Goal: Navigation & Orientation: Find specific page/section

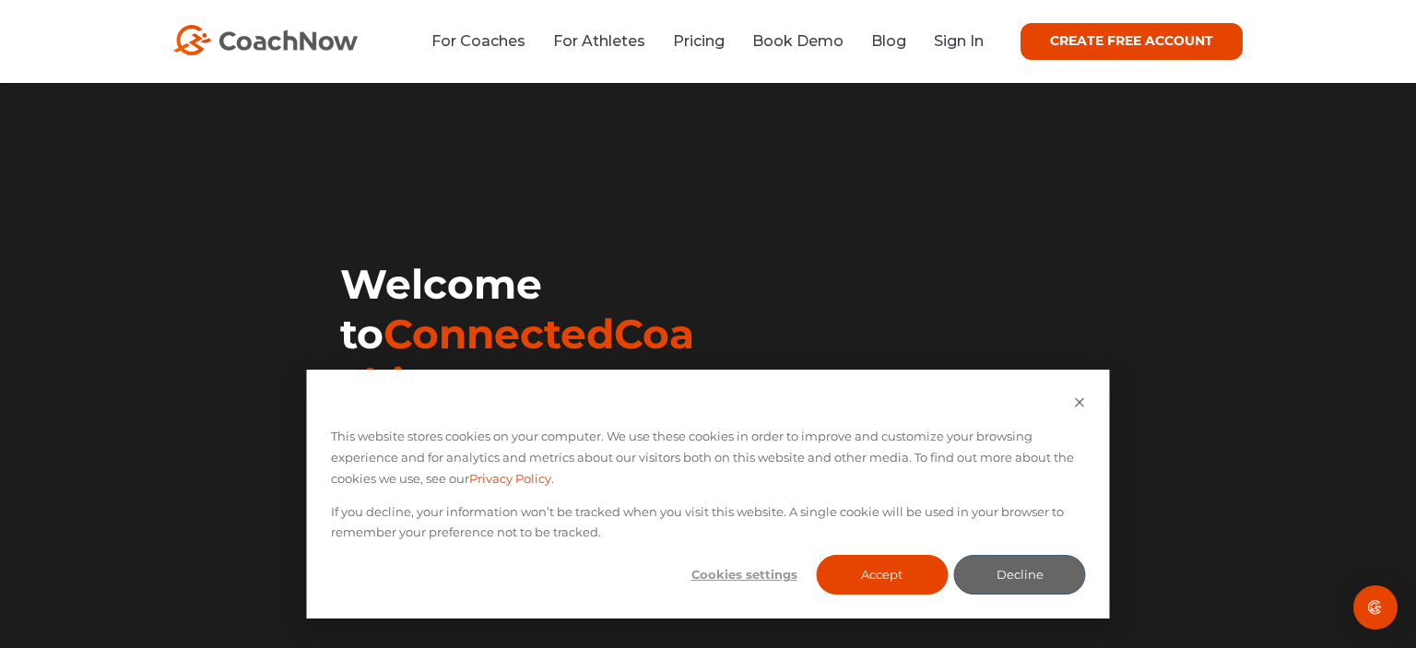
click at [913, 602] on div "This website stores cookies on your computer. We use these cookies in order to …" at bounding box center [708, 494] width 803 height 249
click at [898, 572] on button "Accept" at bounding box center [882, 575] width 132 height 40
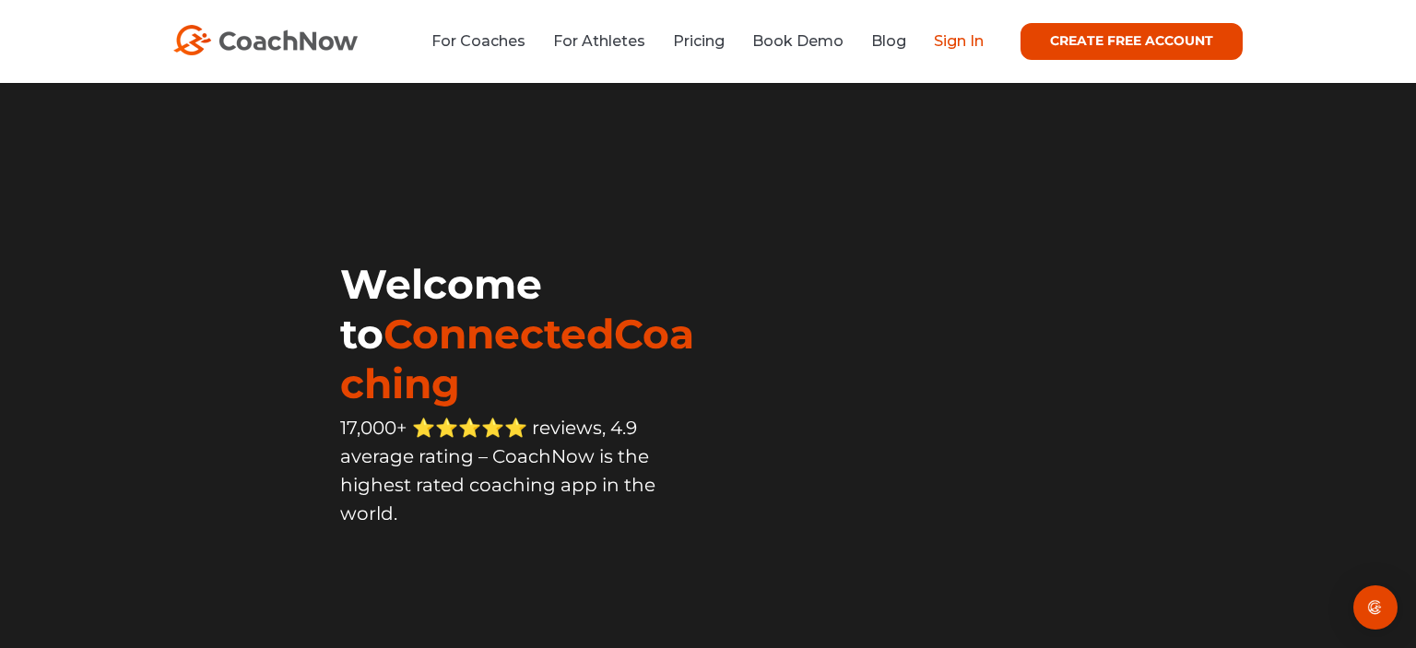
click at [977, 49] on link "Sign In" at bounding box center [959, 41] width 50 height 18
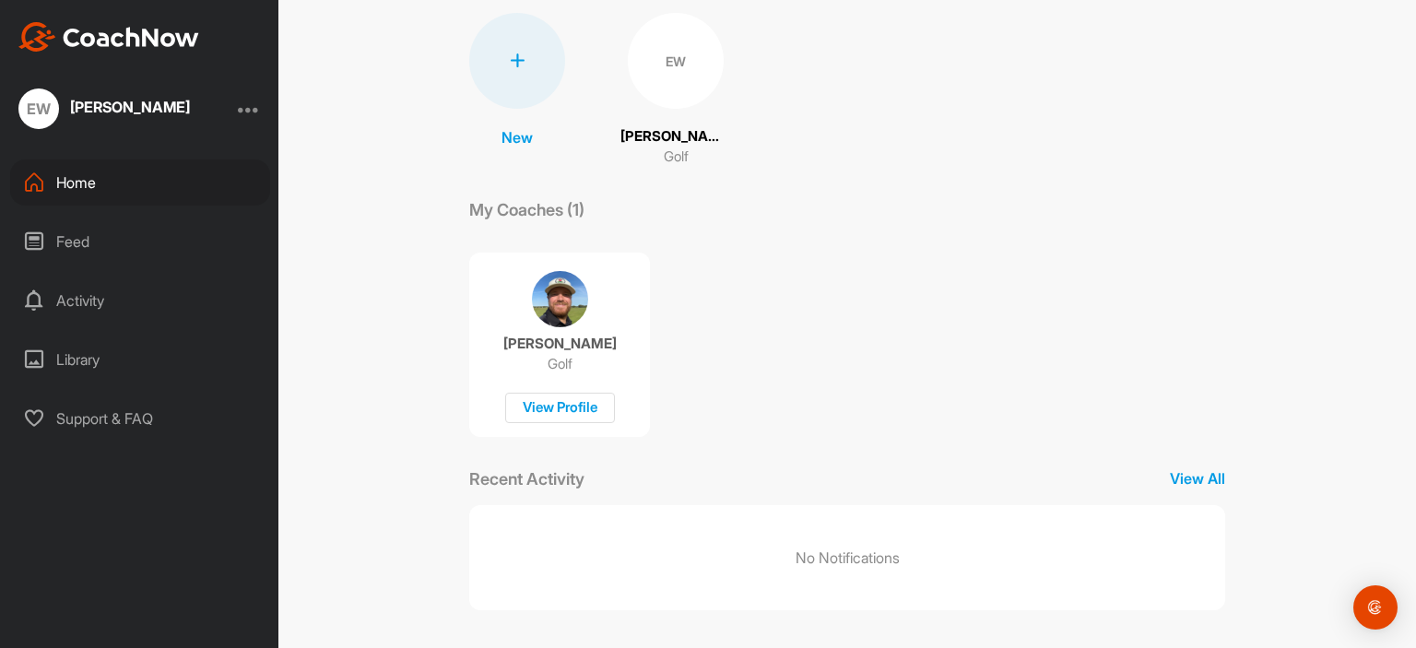
scroll to position [136, 0]
click at [122, 222] on div "Feed" at bounding box center [140, 241] width 260 height 46
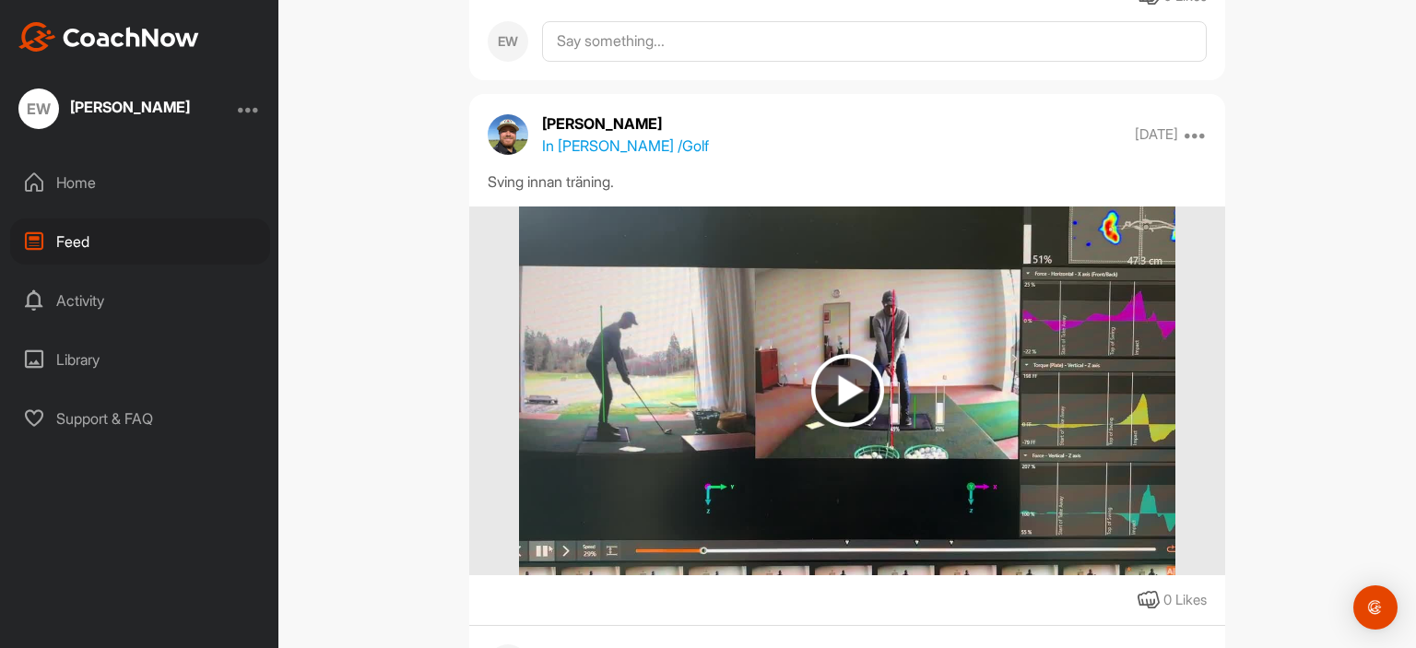
scroll to position [1911, 0]
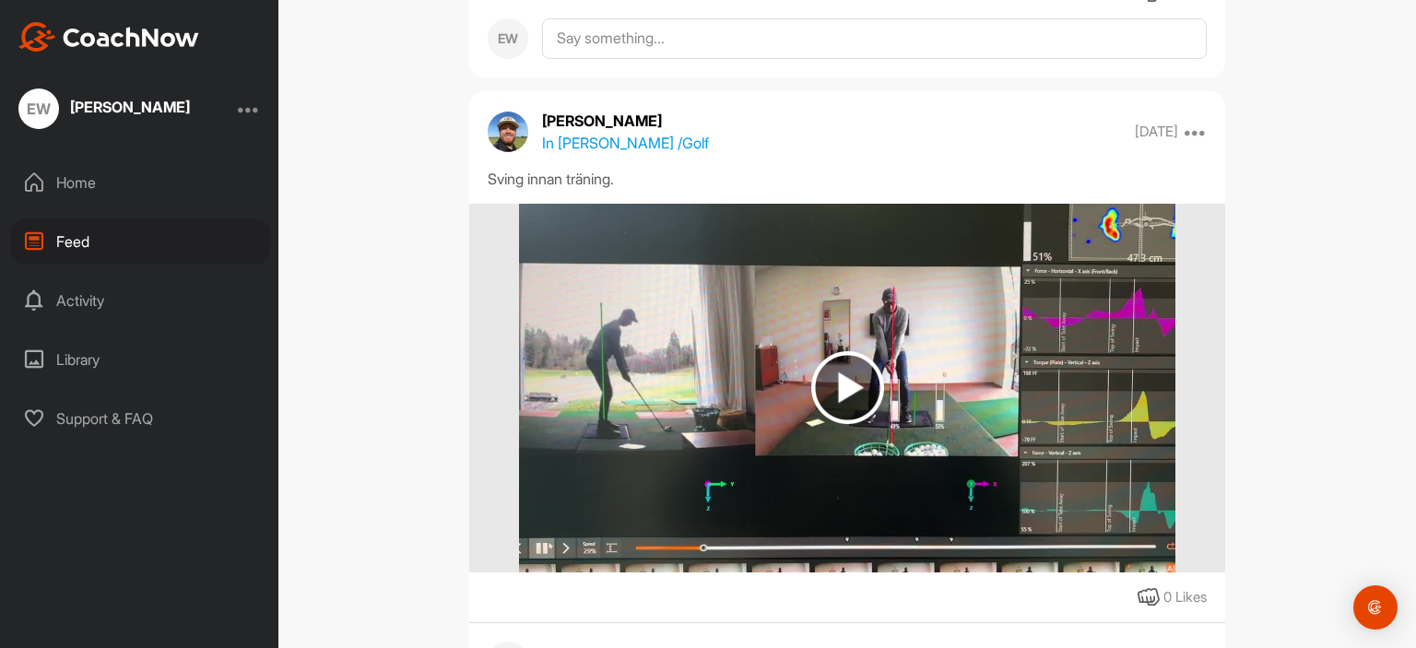
click at [857, 401] on img at bounding box center [847, 387] width 73 height 73
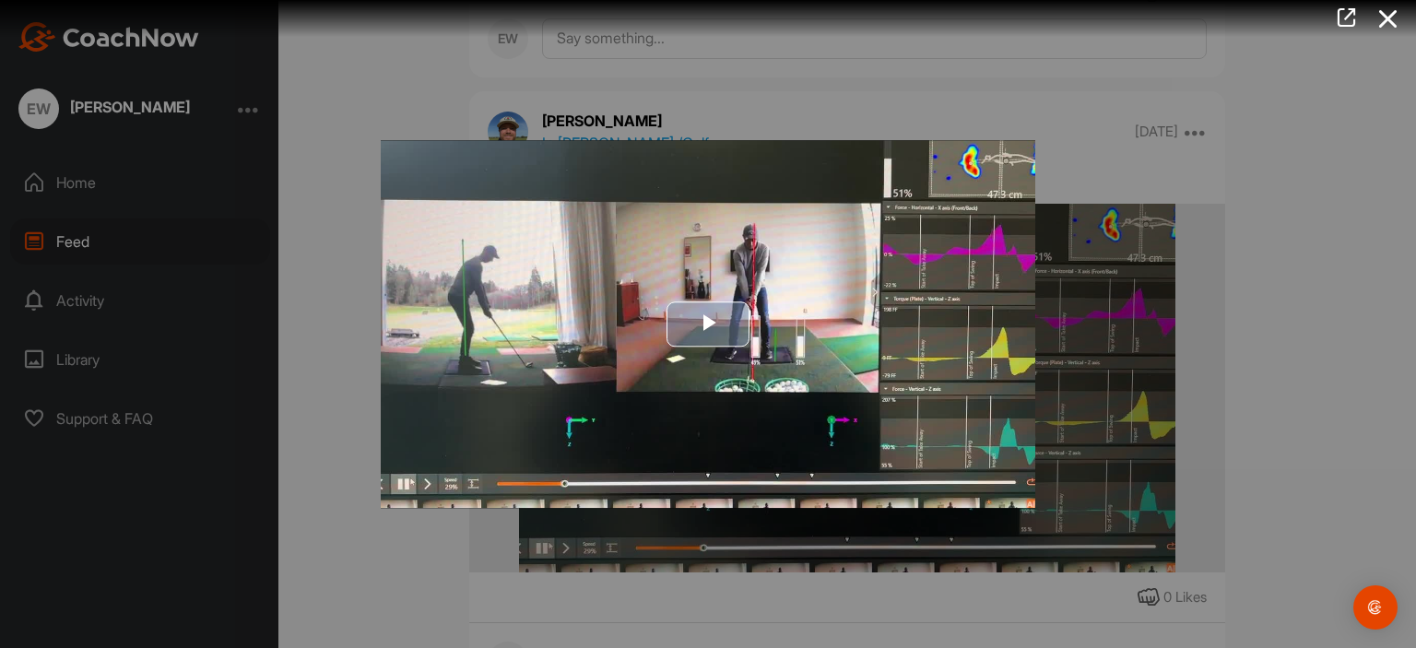
click at [708, 324] on span "Video Player" at bounding box center [708, 324] width 0 height 0
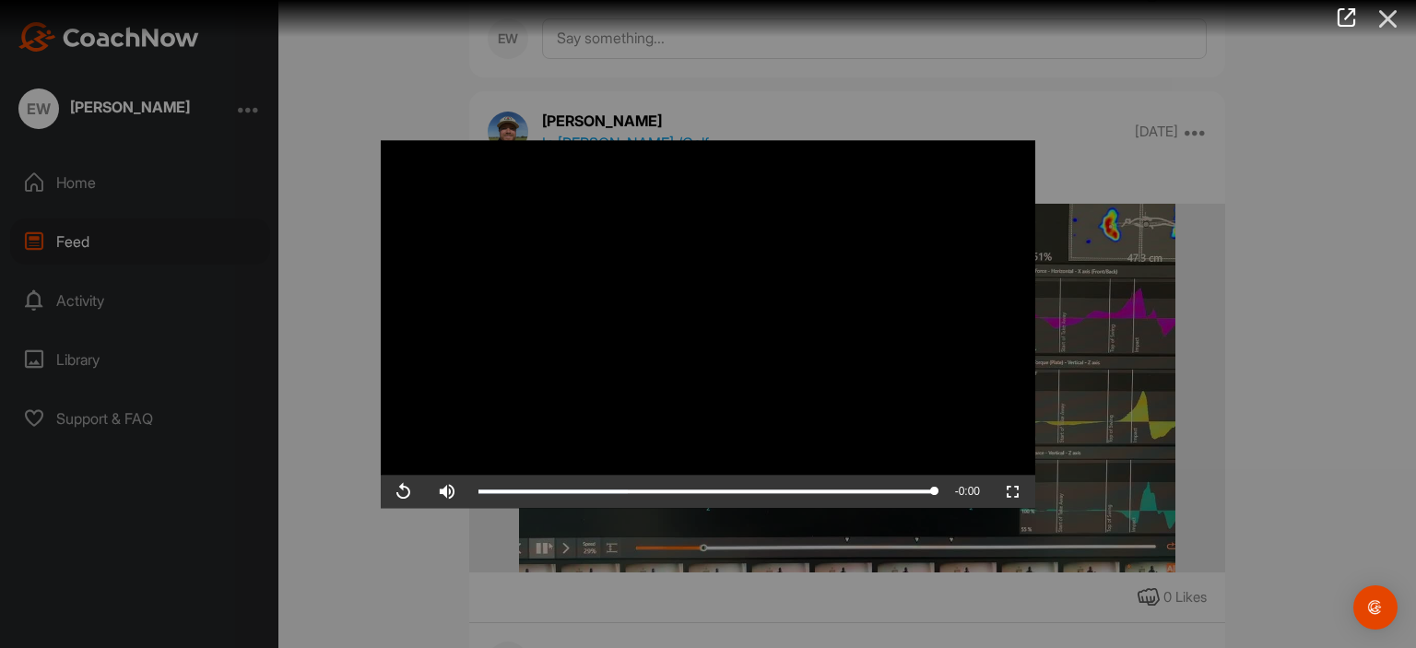
click at [1404, 15] on icon at bounding box center [1388, 19] width 42 height 34
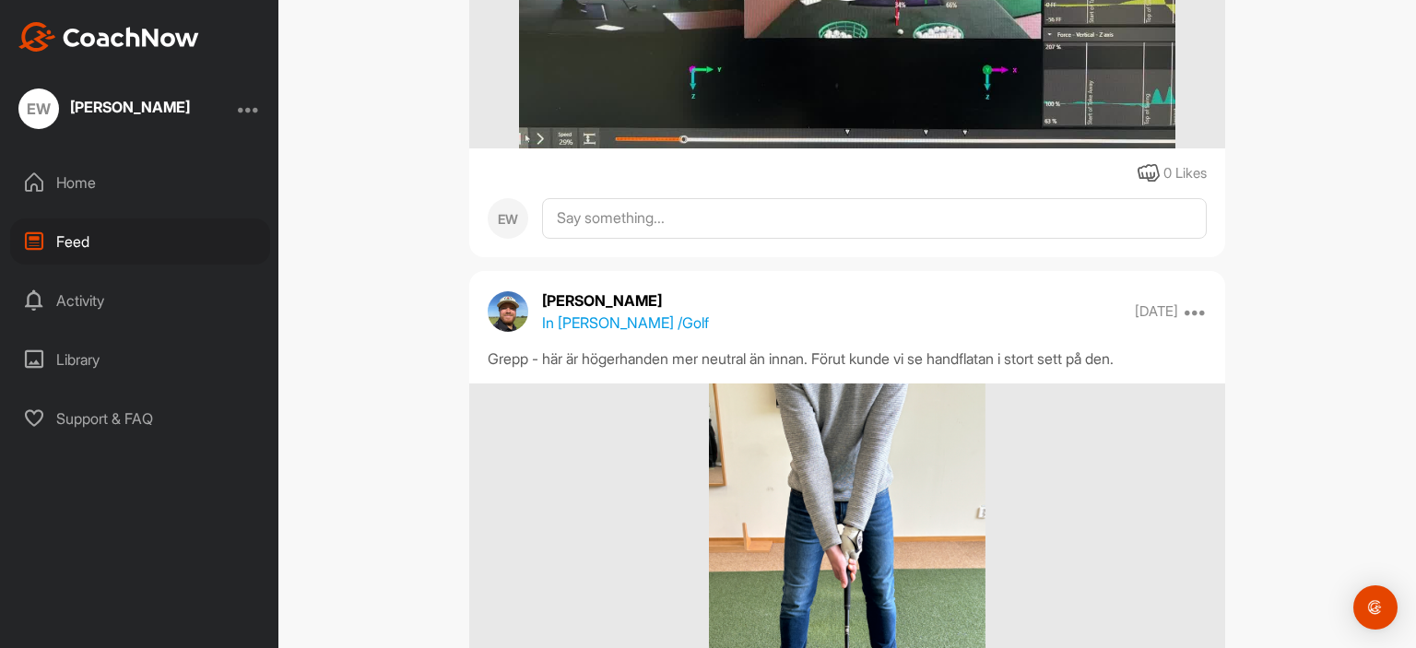
scroll to position [531, 0]
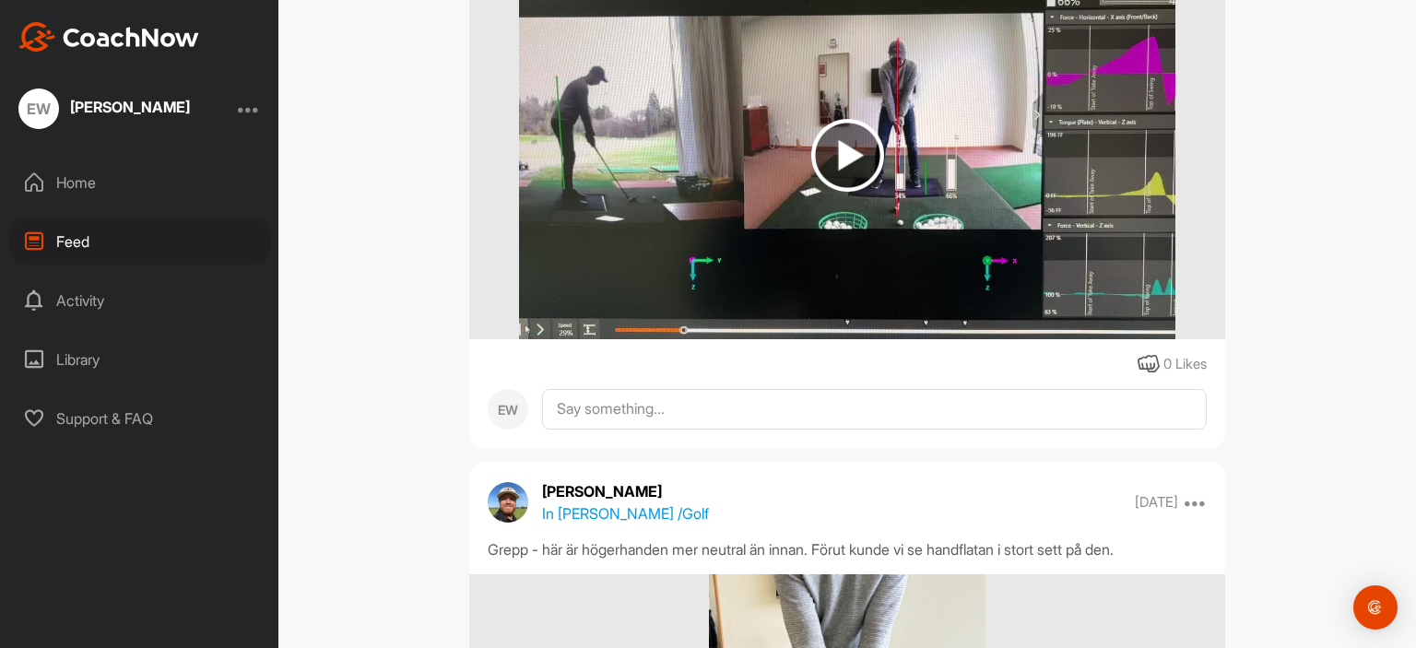
click at [835, 144] on img at bounding box center [847, 155] width 73 height 73
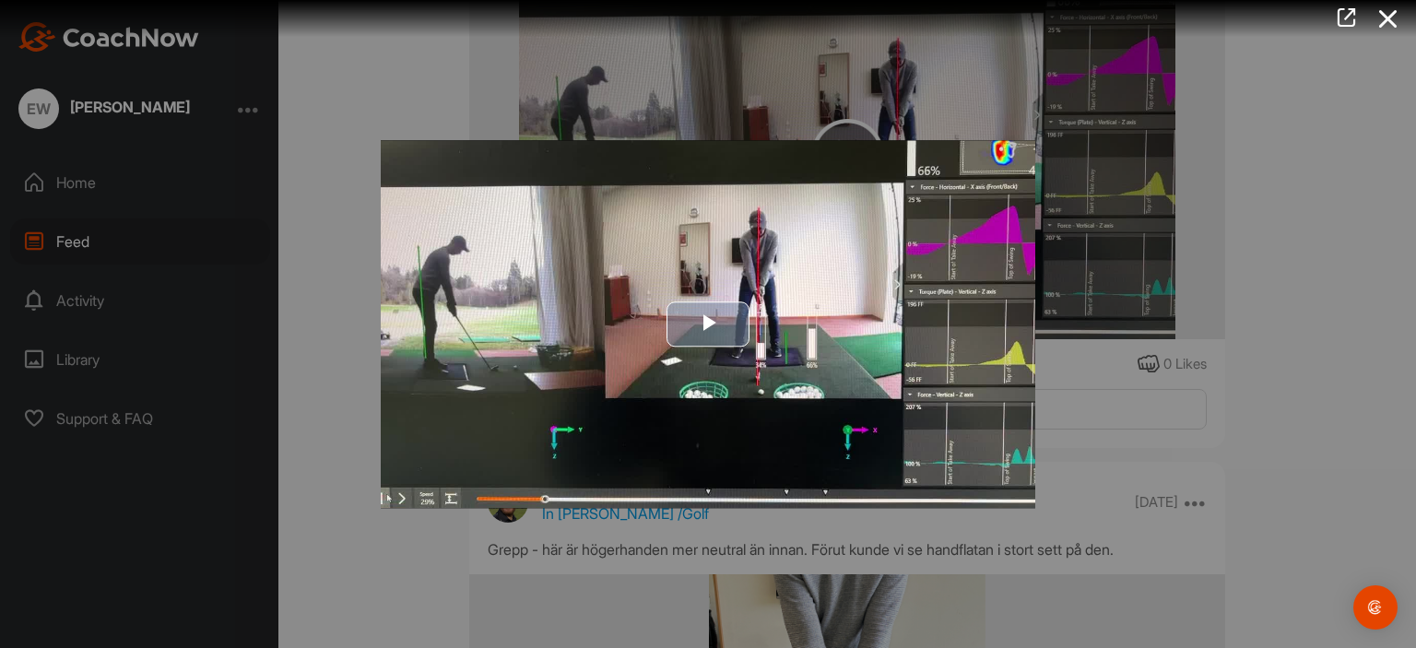
click at [708, 324] on span "Video Player" at bounding box center [708, 324] width 0 height 0
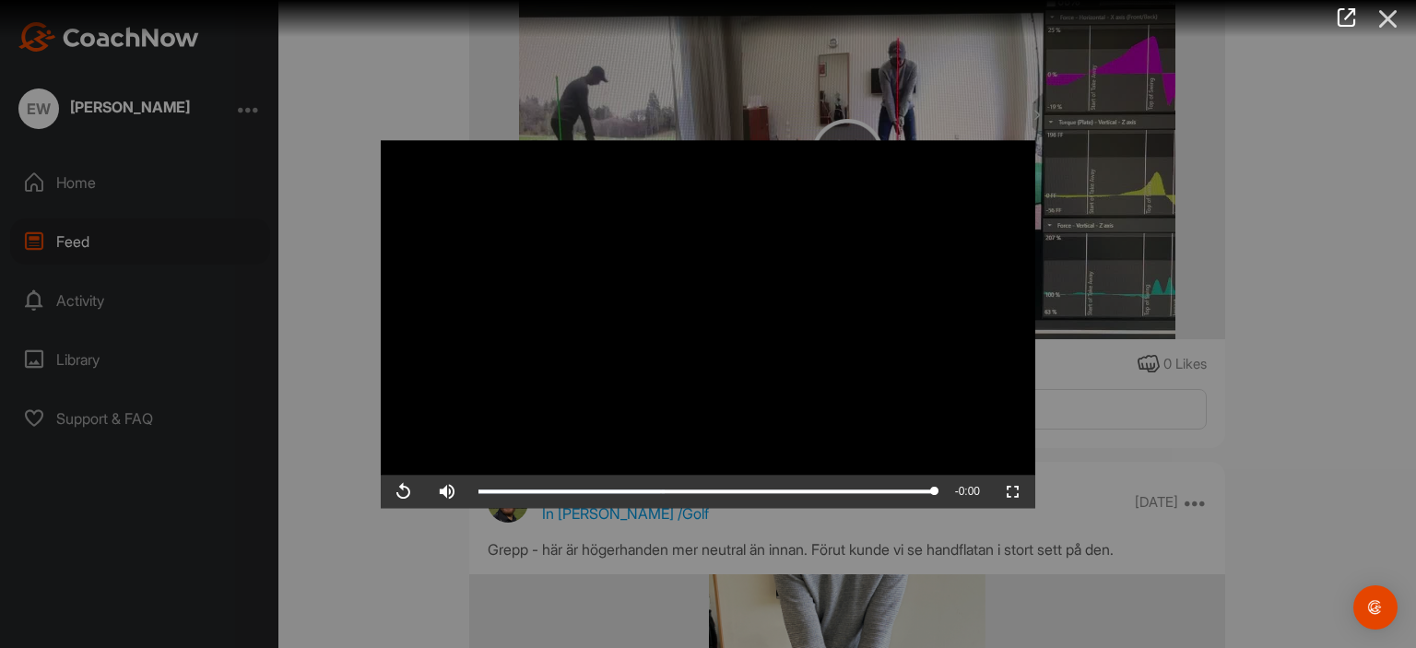
click at [1395, 17] on icon at bounding box center [1388, 19] width 42 height 34
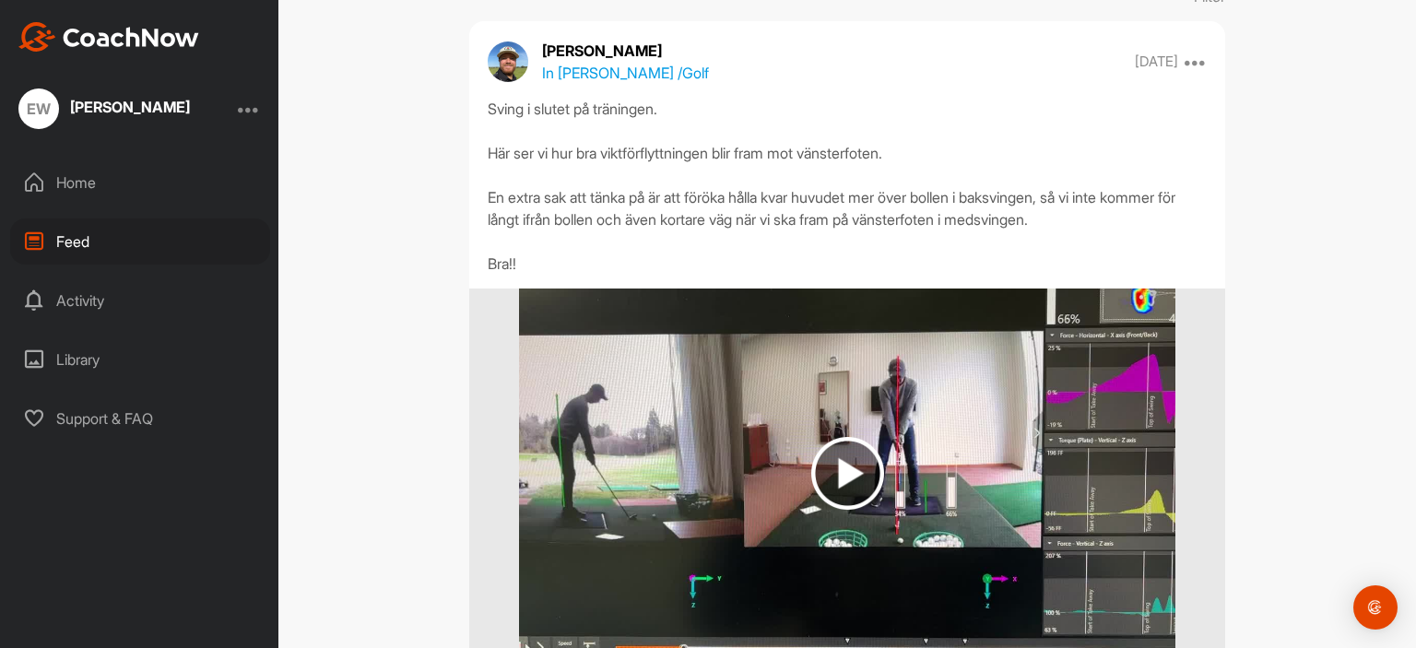
scroll to position [212, 0]
